Goal: Information Seeking & Learning: Learn about a topic

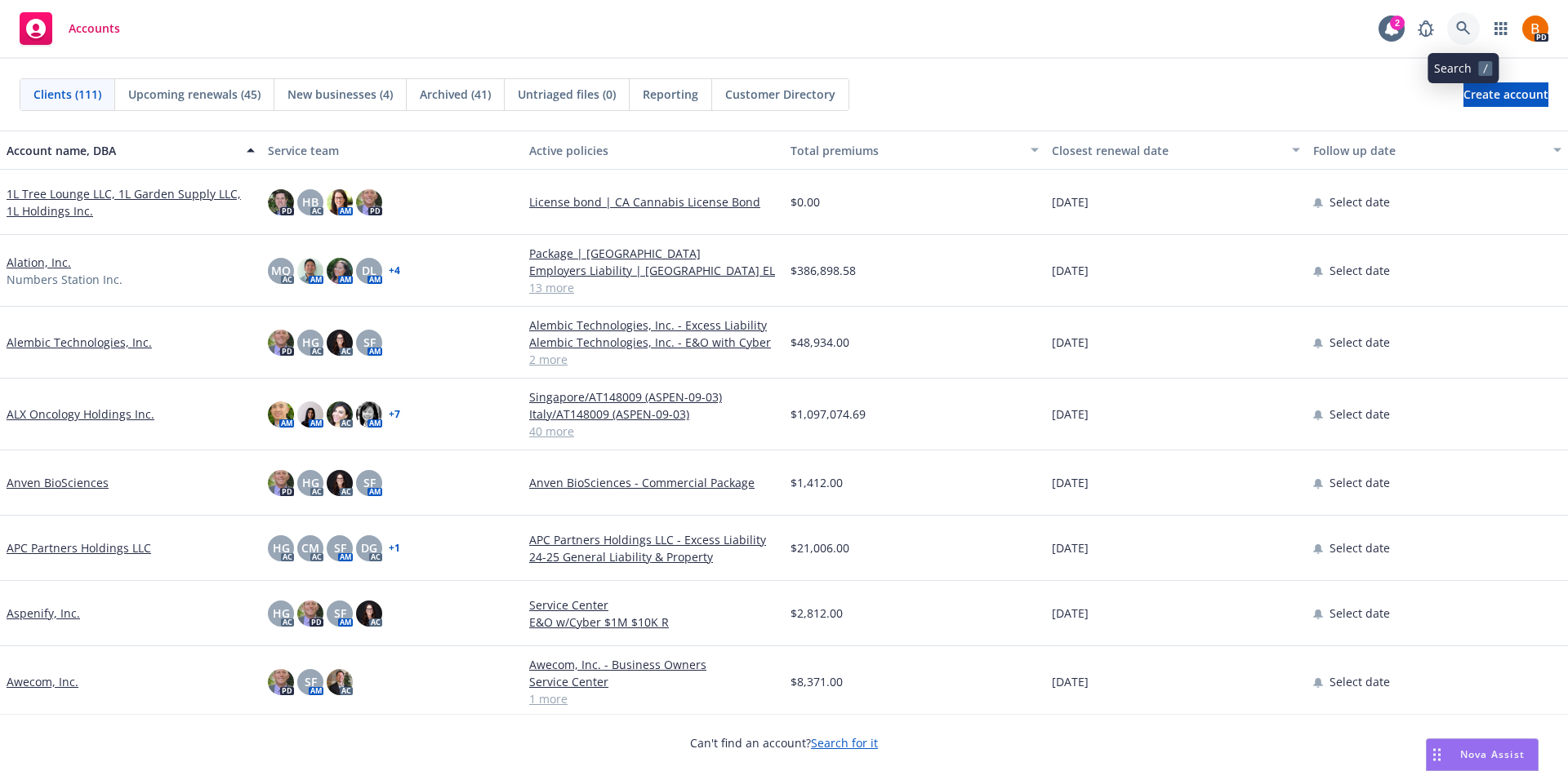
click at [1471, 27] on link at bounding box center [1463, 28] width 32 height 32
click at [1476, 760] on span "Nova Assist" at bounding box center [1492, 754] width 64 height 14
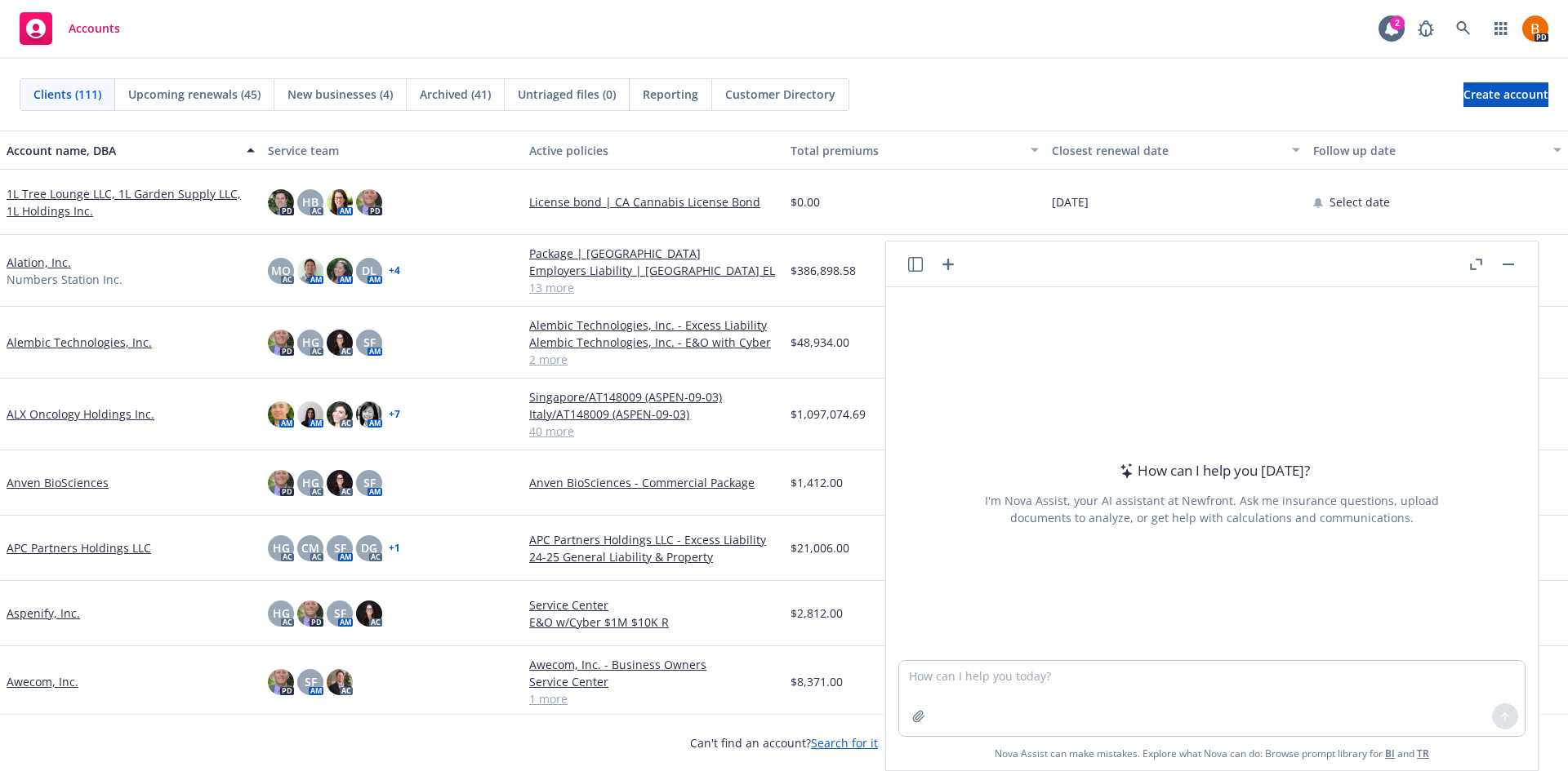
click at [899, 270] on header at bounding box center [1212, 264] width 652 height 45
click at [906, 269] on button at bounding box center [915, 264] width 20 height 20
click at [911, 266] on icon "button" at bounding box center [915, 264] width 15 height 15
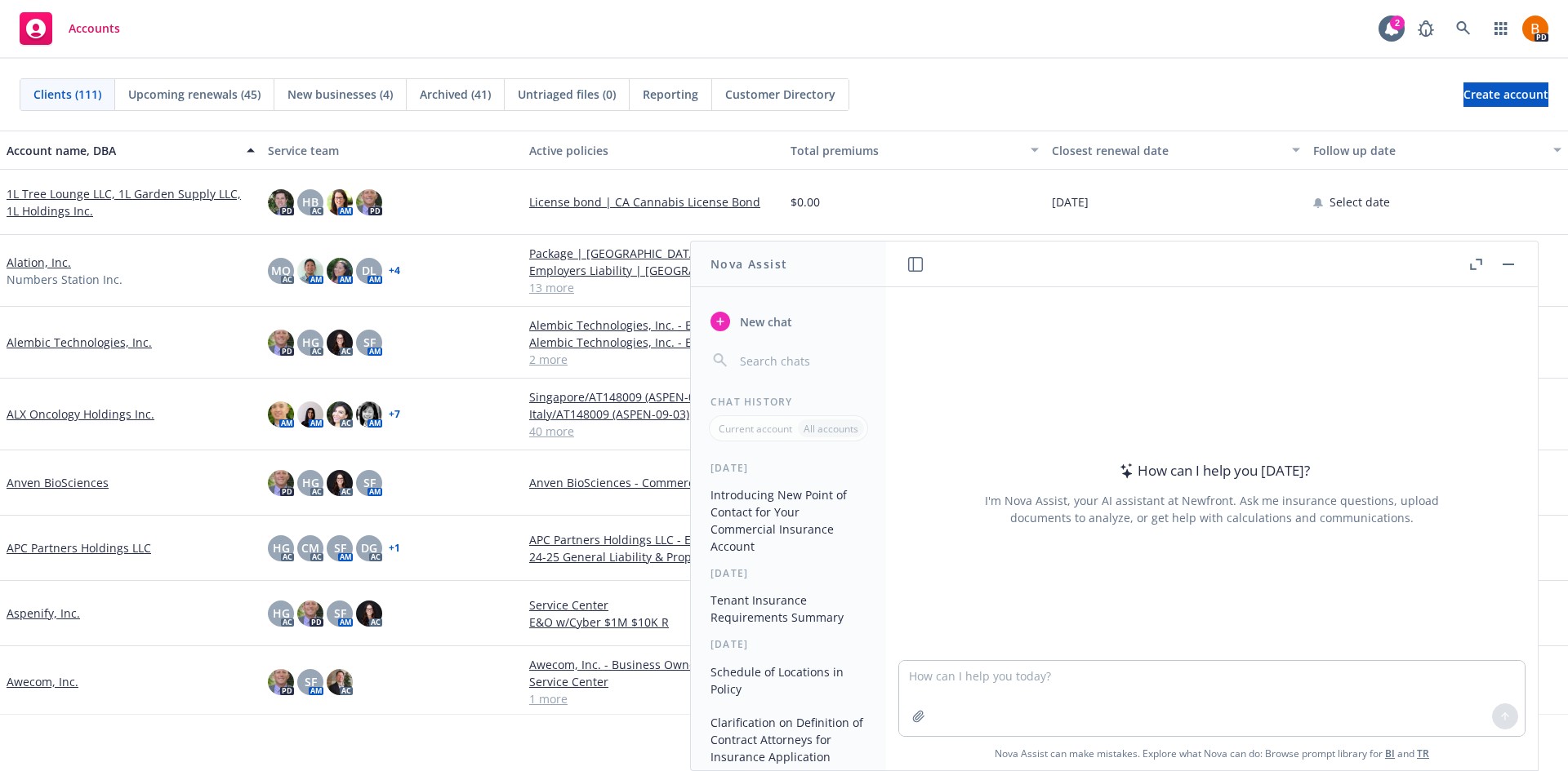
click at [1475, 265] on icon "button" at bounding box center [1475, 264] width 12 height 11
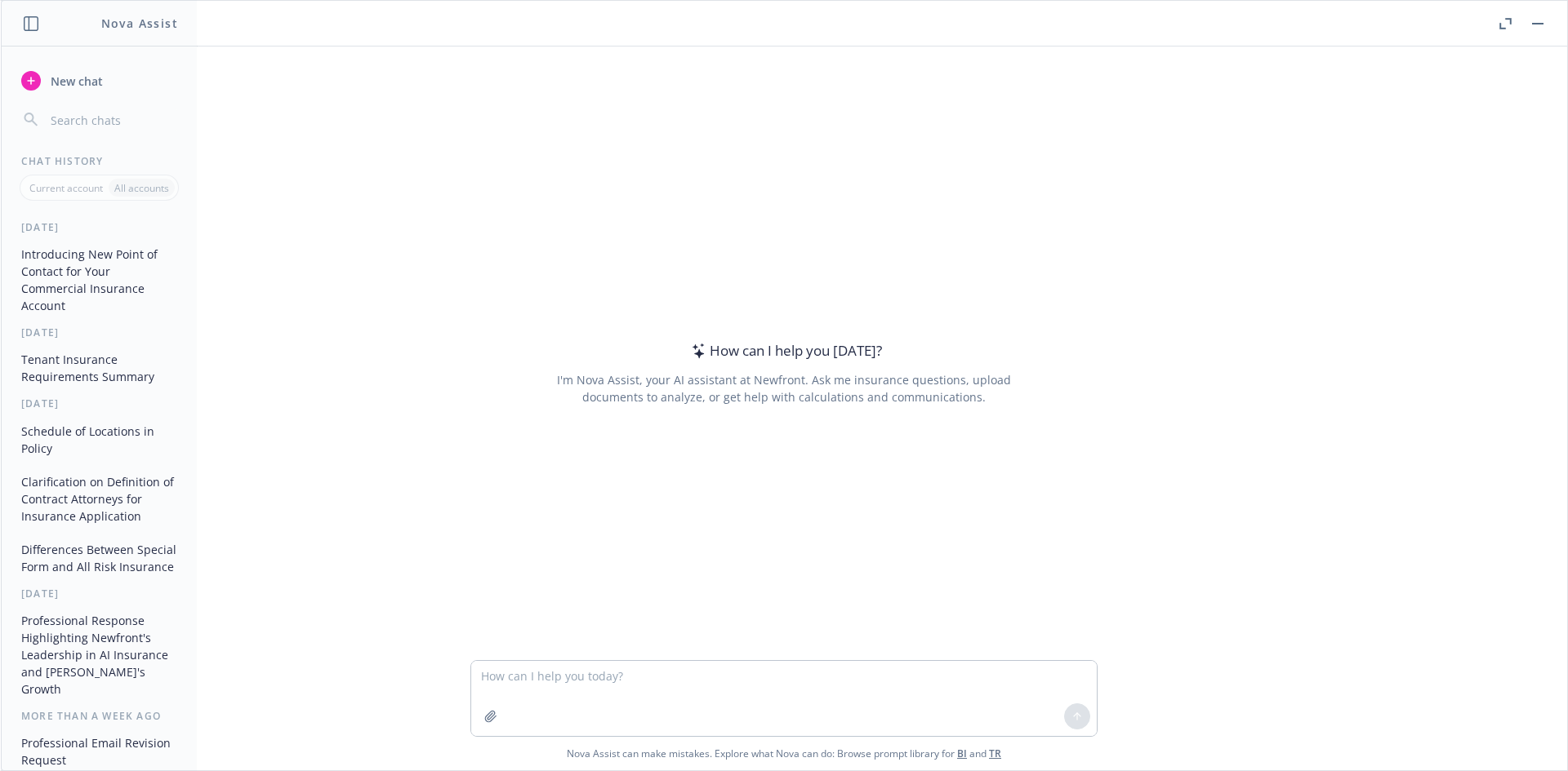
click at [100, 551] on button "Differences Between Special Form and All Risk Insurance" at bounding box center [99, 558] width 169 height 45
